Goal: Find specific page/section: Find specific page/section

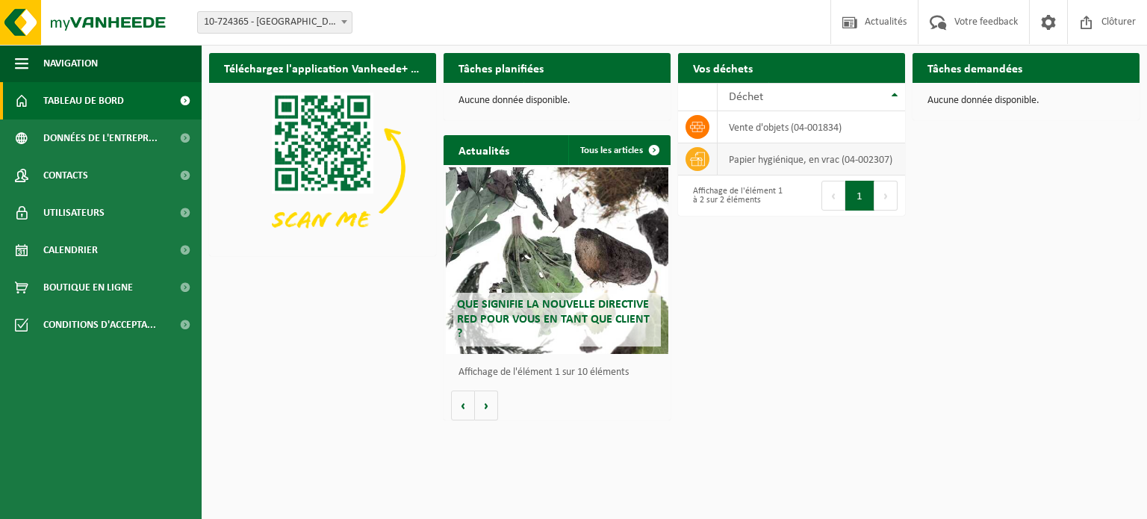
click at [753, 152] on td "papier hygiénique, en vrac (04-002307)" at bounding box center [811, 159] width 187 height 32
click at [700, 155] on icon at bounding box center [697, 159] width 15 height 15
click at [854, 155] on td "papier hygiénique, en vrac (04-002307)" at bounding box center [811, 159] width 187 height 32
click at [858, 196] on button "1" at bounding box center [859, 196] width 29 height 30
click at [709, 196] on div "Affichage de l'élément 1 à 2 sur 2 éléments" at bounding box center [734, 195] width 99 height 33
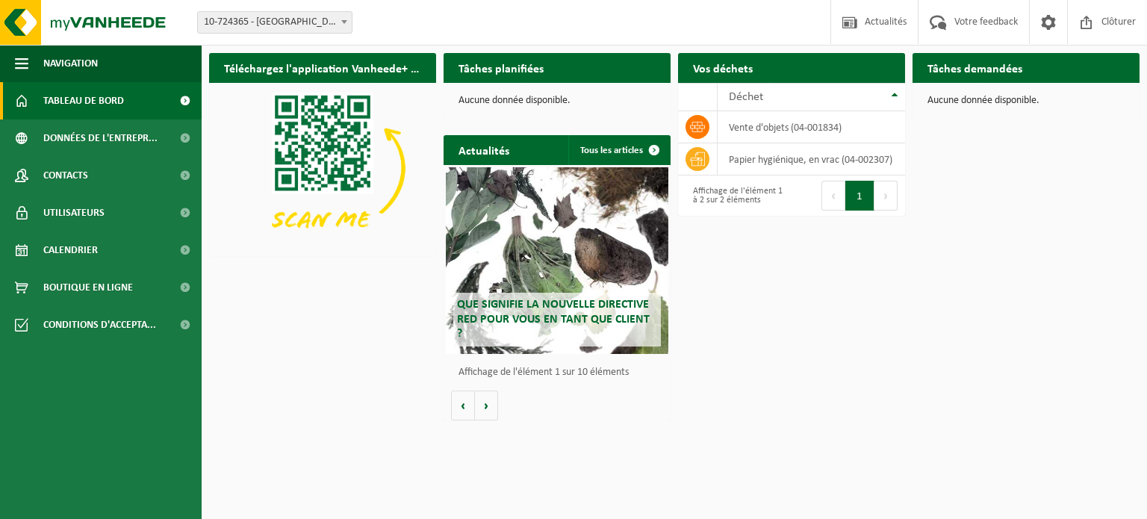
click at [867, 188] on button "1" at bounding box center [859, 196] width 29 height 30
click at [860, 193] on button "1" at bounding box center [859, 196] width 29 height 30
click at [97, 252] on span "Calendrier" at bounding box center [70, 249] width 55 height 37
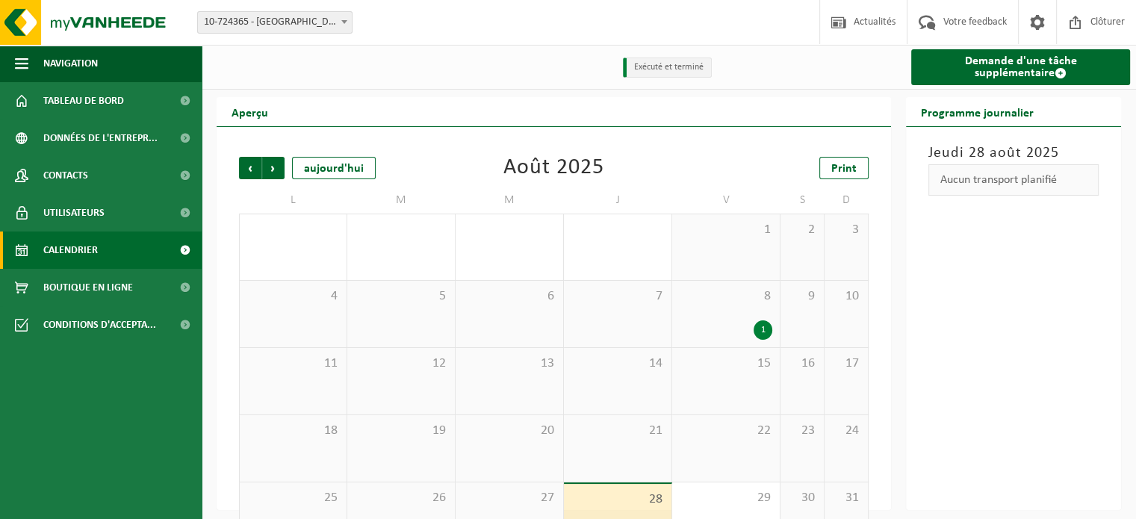
scroll to position [46, 0]
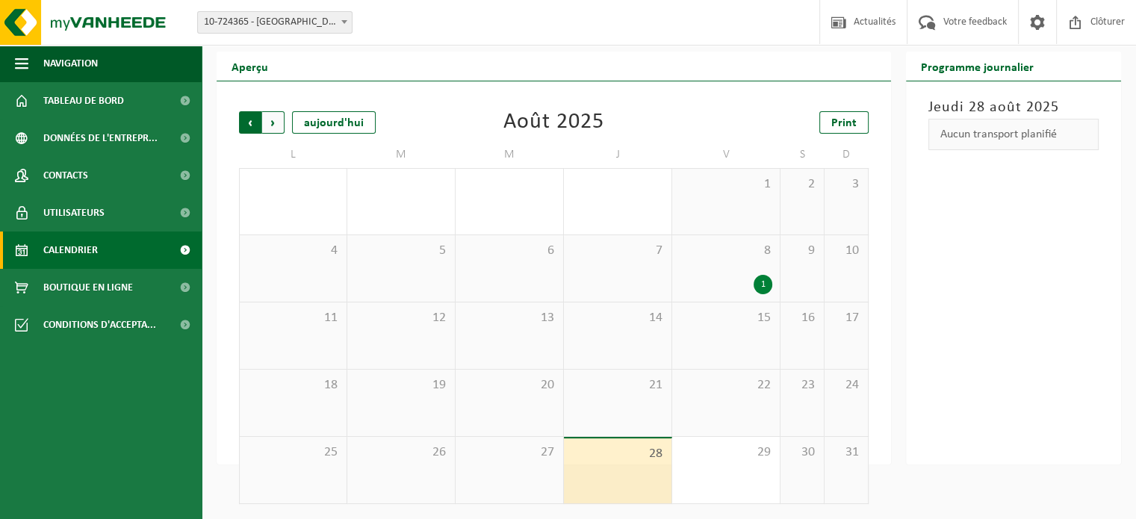
click at [275, 123] on span "Suivant" at bounding box center [273, 122] width 22 height 22
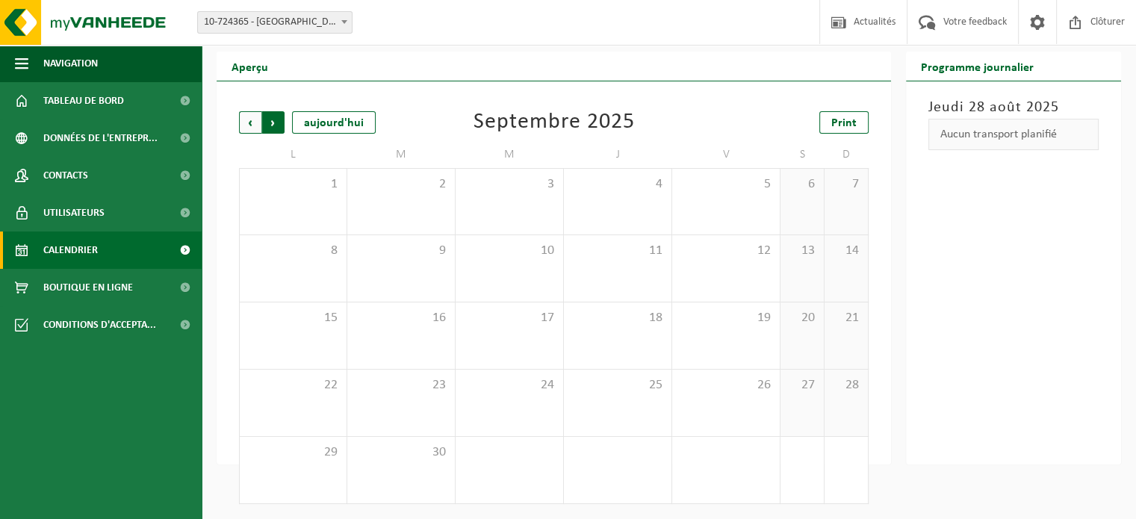
click at [250, 125] on span "Précédent" at bounding box center [250, 122] width 22 height 22
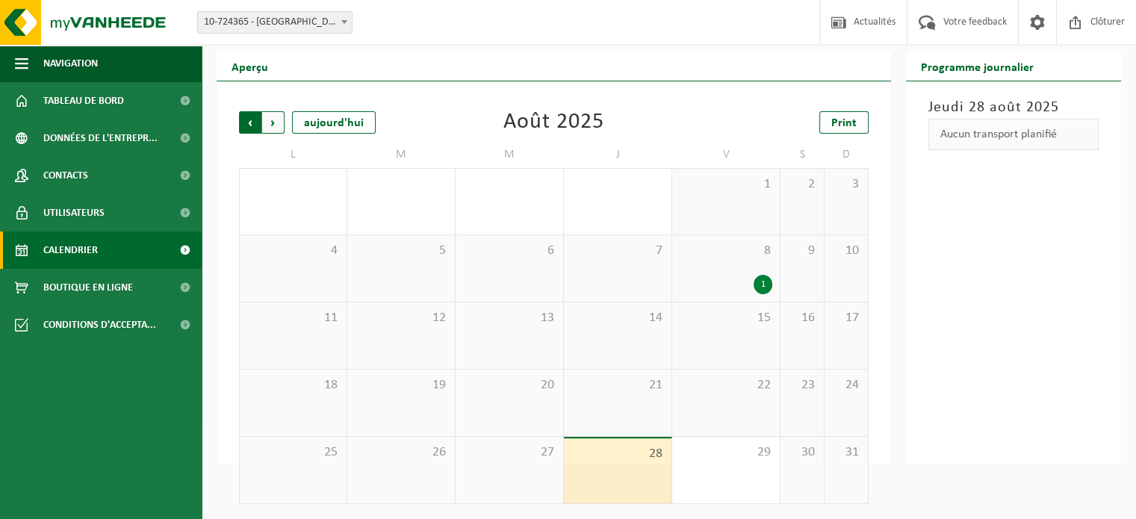
click at [275, 126] on span "Suivant" at bounding box center [273, 122] width 22 height 22
